Goal: Transaction & Acquisition: Obtain resource

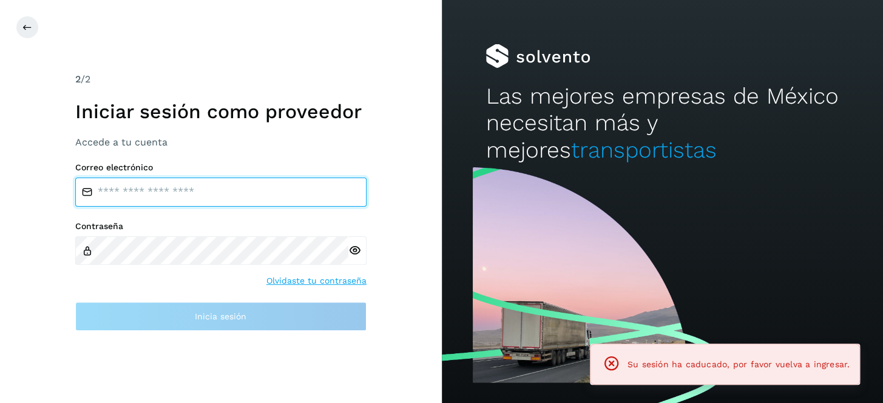
type input "**********"
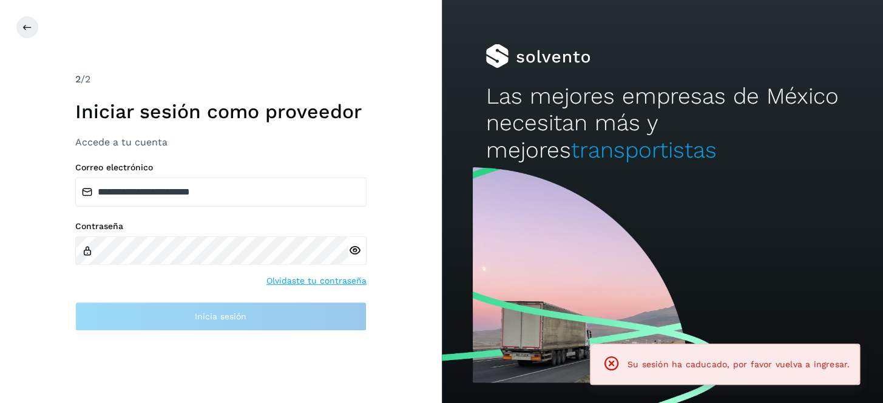
click at [363, 248] on div at bounding box center [357, 251] width 18 height 29
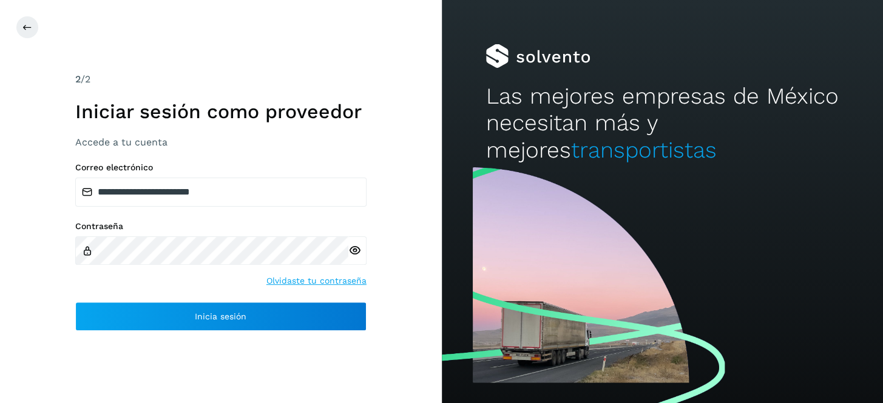
click at [356, 249] on icon at bounding box center [354, 250] width 13 height 13
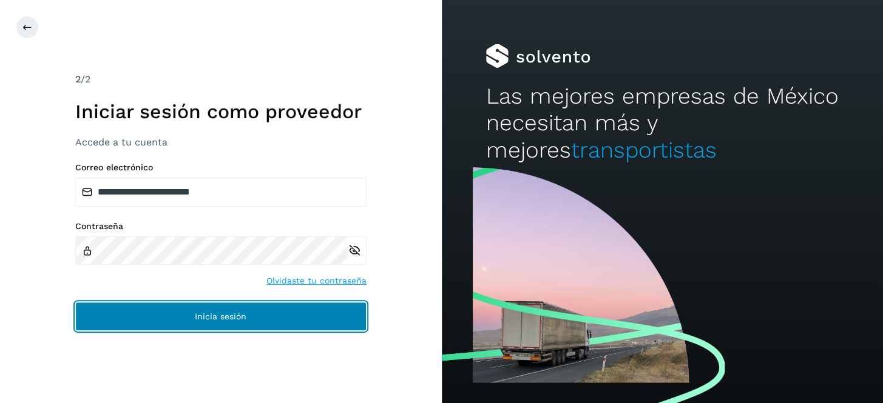
click at [278, 313] on button "Inicia sesión" at bounding box center [220, 316] width 291 height 29
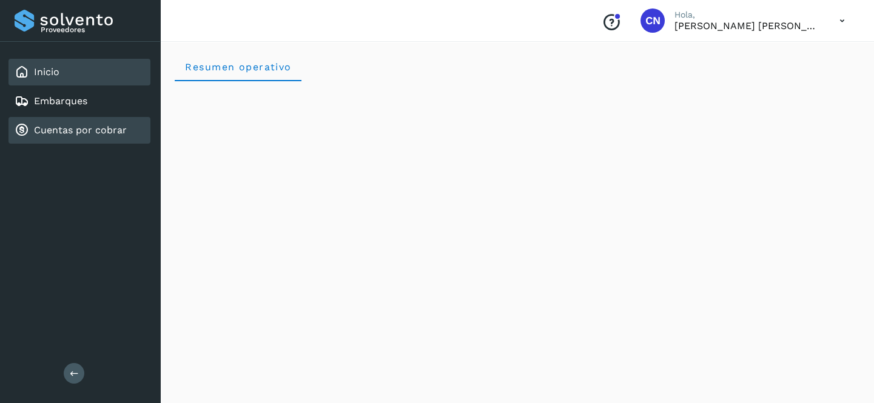
click at [81, 131] on link "Cuentas por cobrar" at bounding box center [80, 130] width 93 height 12
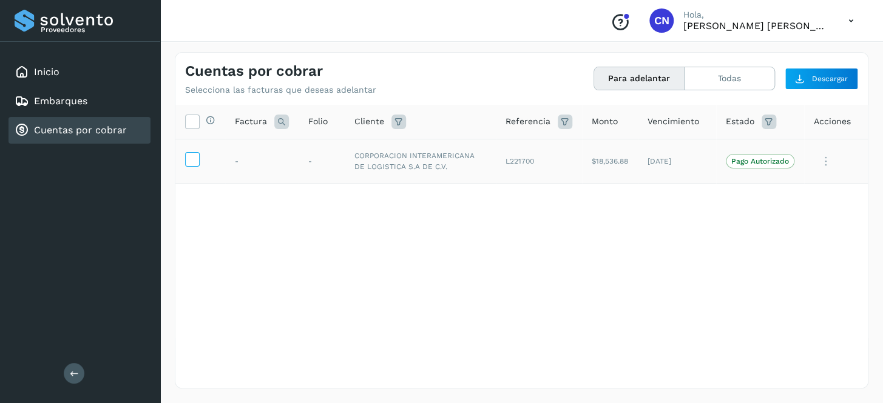
click at [189, 155] on icon at bounding box center [192, 158] width 13 height 13
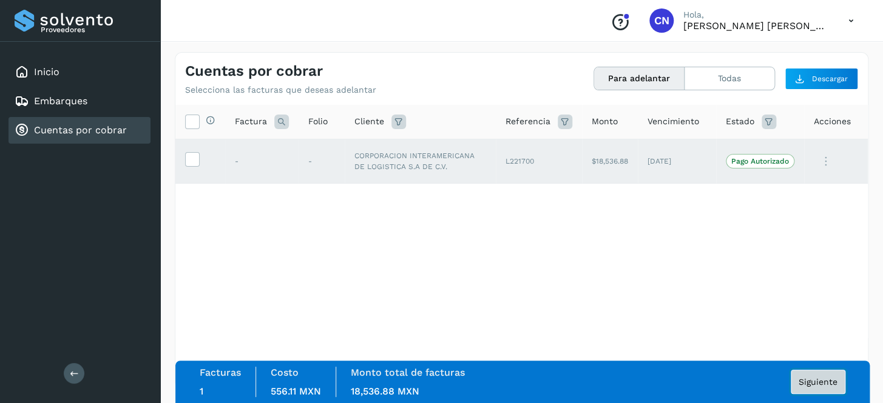
click at [819, 385] on span "Siguiente" at bounding box center [817, 382] width 39 height 8
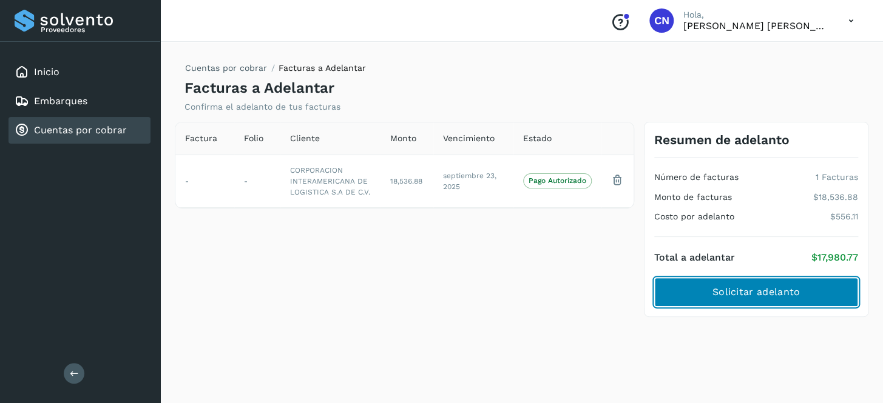
click at [788, 291] on span "Solicitar adelanto" at bounding box center [755, 292] width 87 height 13
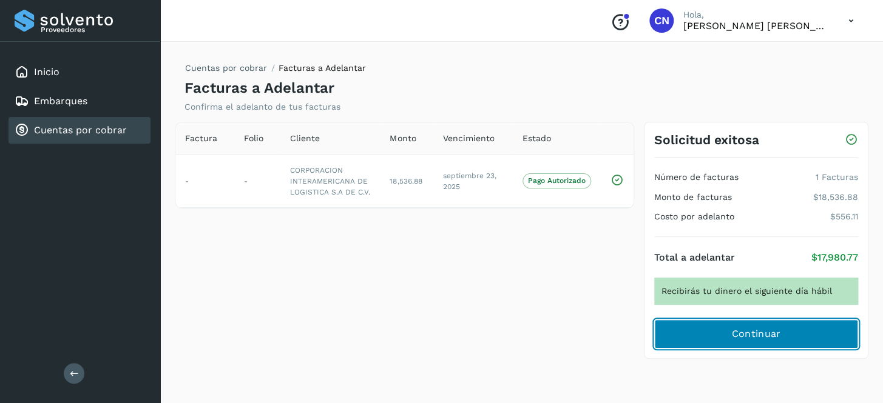
click at [781, 332] on button "Continuar" at bounding box center [756, 334] width 204 height 29
